Goal: Task Accomplishment & Management: Manage account settings

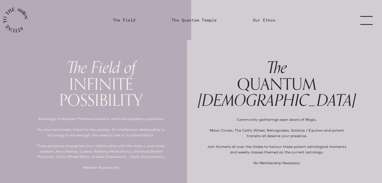
click at [366, 19] on link "menu" at bounding box center [369, 20] width 25 height 40
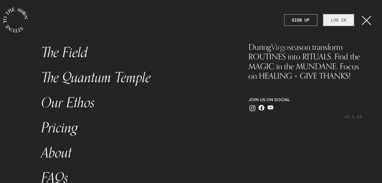
click at [337, 21] on link "LOG IN" at bounding box center [338, 20] width 31 height 12
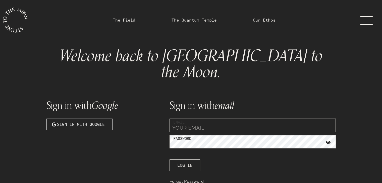
click at [86, 122] on span "Sign in with Google" at bounding box center [81, 125] width 48 height 6
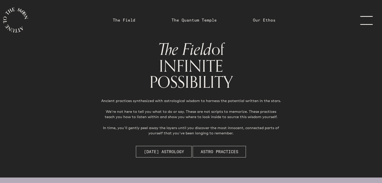
click at [368, 18] on link "menu" at bounding box center [369, 20] width 25 height 40
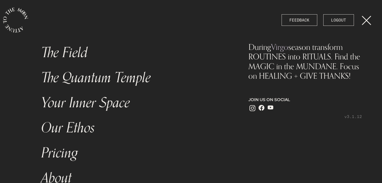
click at [111, 102] on link "Your Inner Space" at bounding box center [133, 102] width 191 height 25
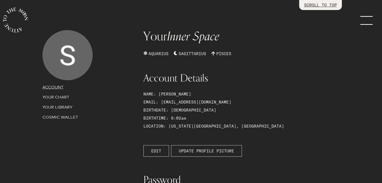
scroll to position [20, 0]
